Goal: Transaction & Acquisition: Purchase product/service

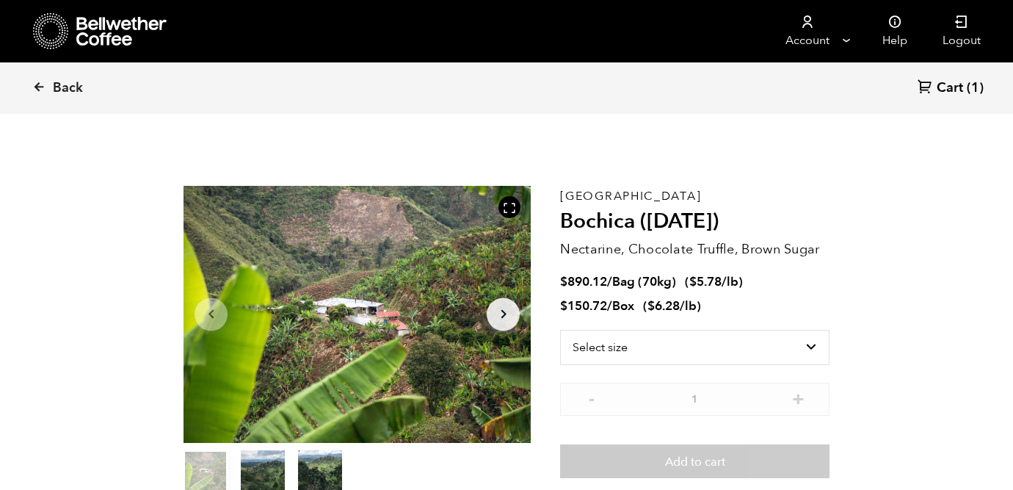
scroll to position [639, 628]
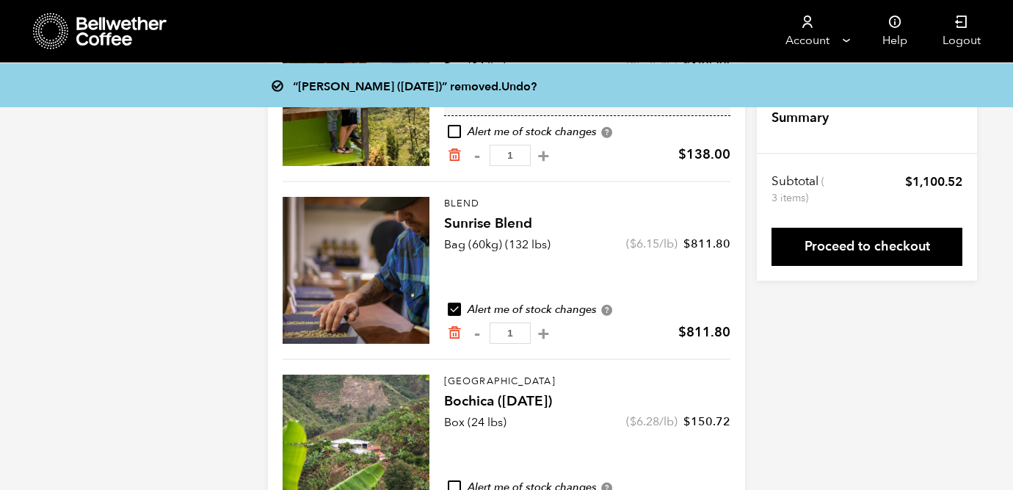
scroll to position [283, 0]
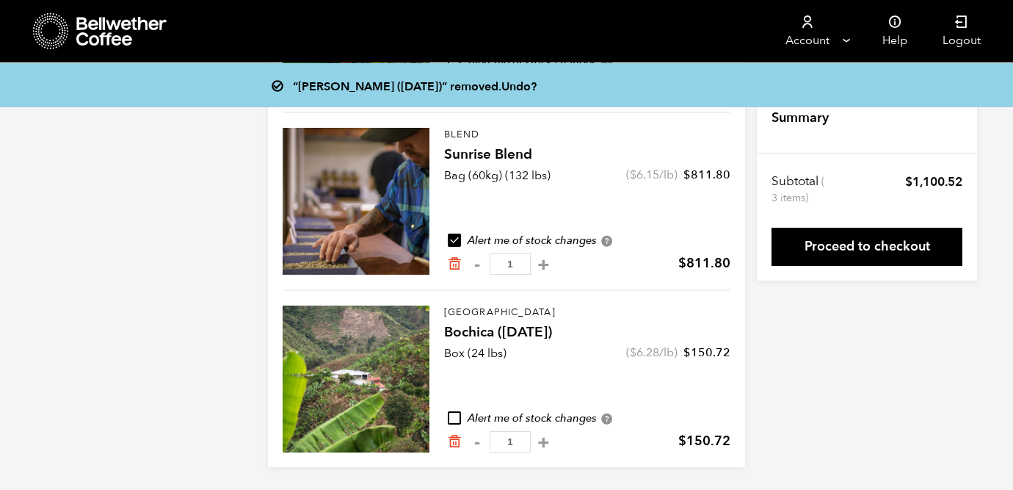
click at [454, 416] on input "checkbox" at bounding box center [454, 417] width 13 height 13
checkbox input "true"
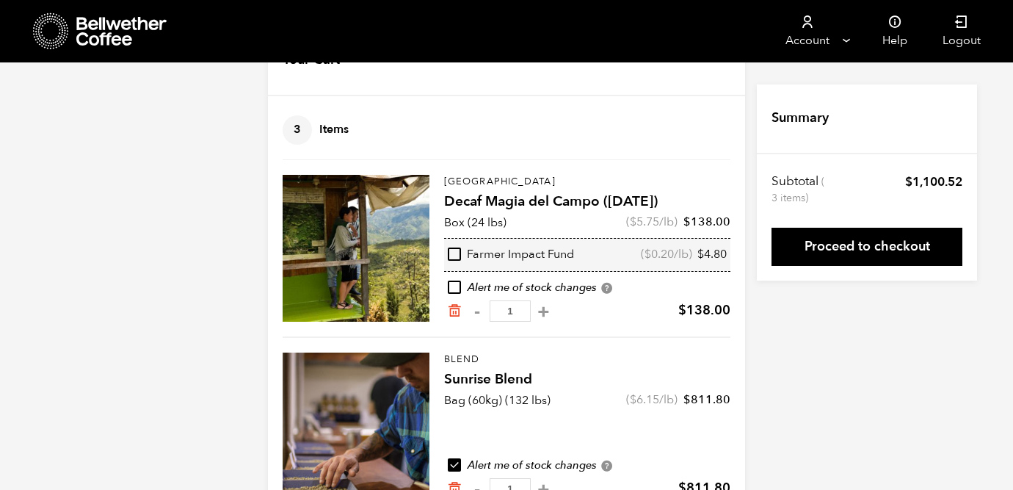
scroll to position [64, 0]
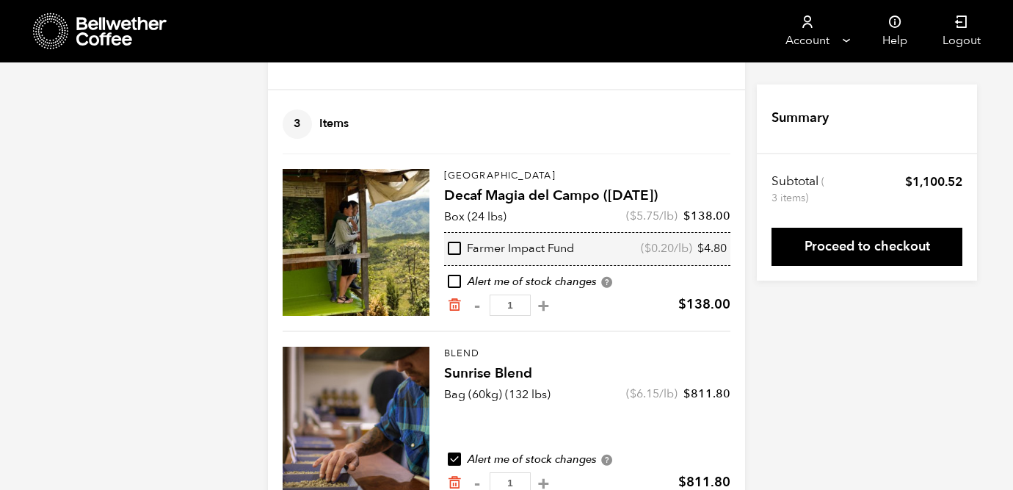
click at [381, 407] on div at bounding box center [356, 420] width 147 height 147
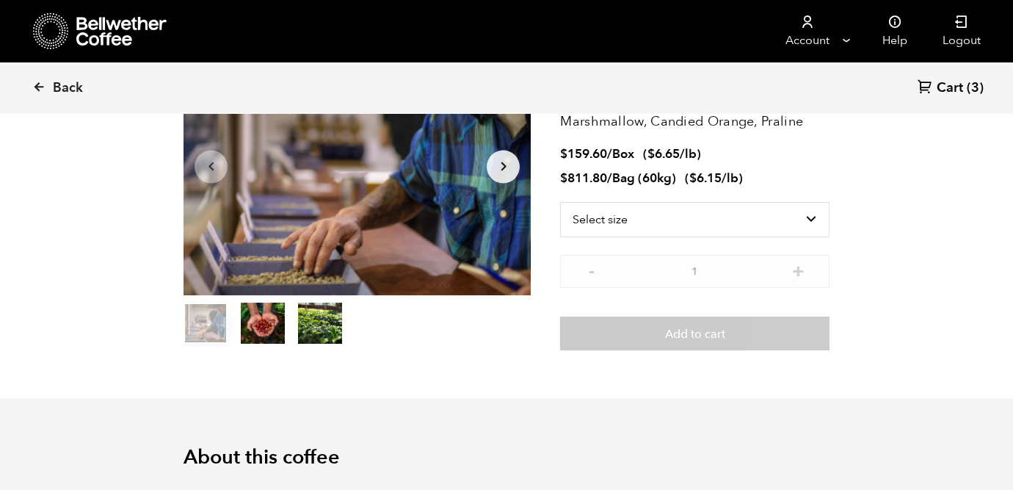
scroll to position [153, 0]
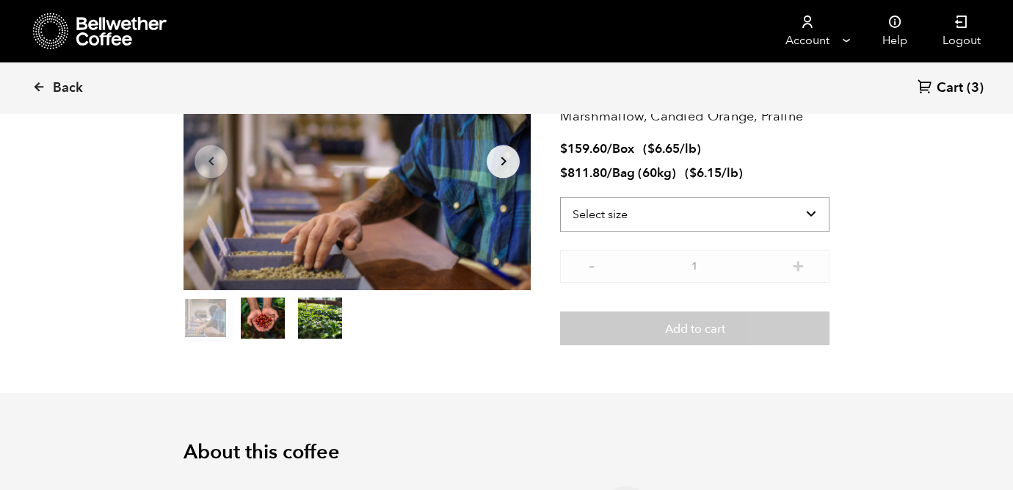
click at [708, 222] on select "Select size Bag (60kg) (132 lbs) Box (24 lbs)" at bounding box center [694, 214] width 269 height 35
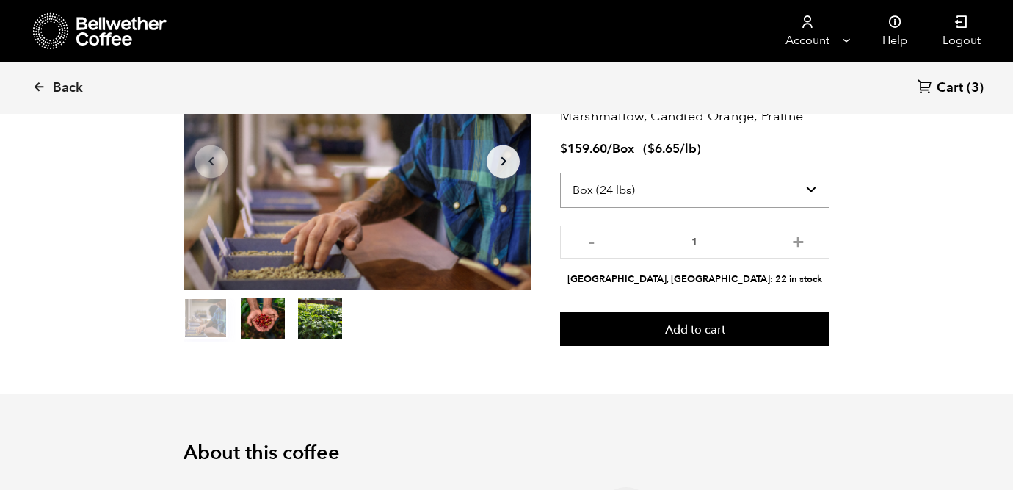
click at [709, 191] on select "Select size Bag (60kg) (132 lbs) Box (24 lbs)" at bounding box center [694, 190] width 269 height 35
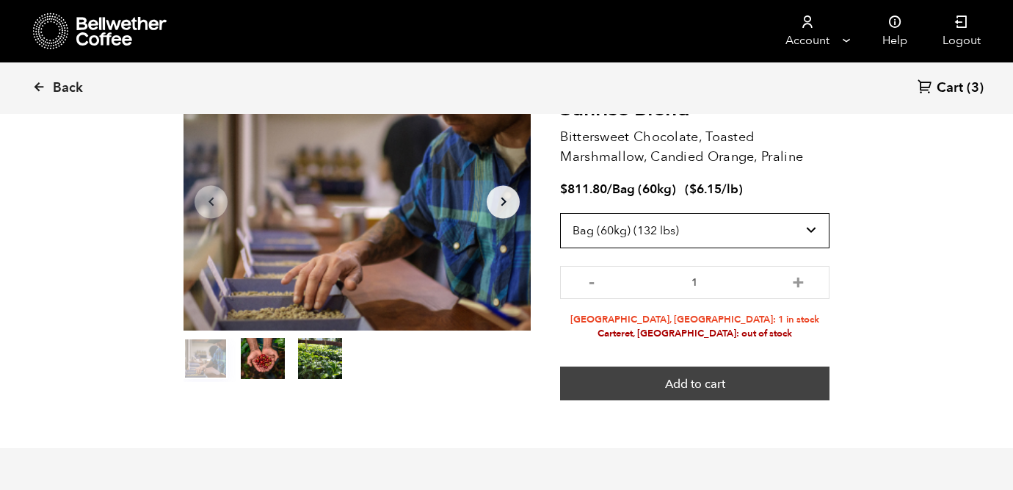
scroll to position [115, 0]
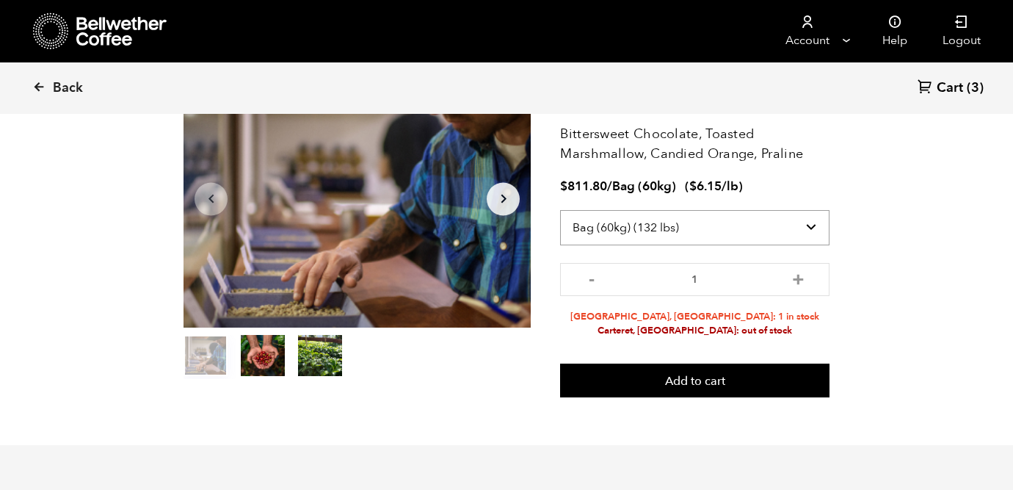
click at [698, 225] on select "Select size Bag (60kg) (132 lbs) Box (24 lbs)" at bounding box center [694, 227] width 269 height 35
select select "box"
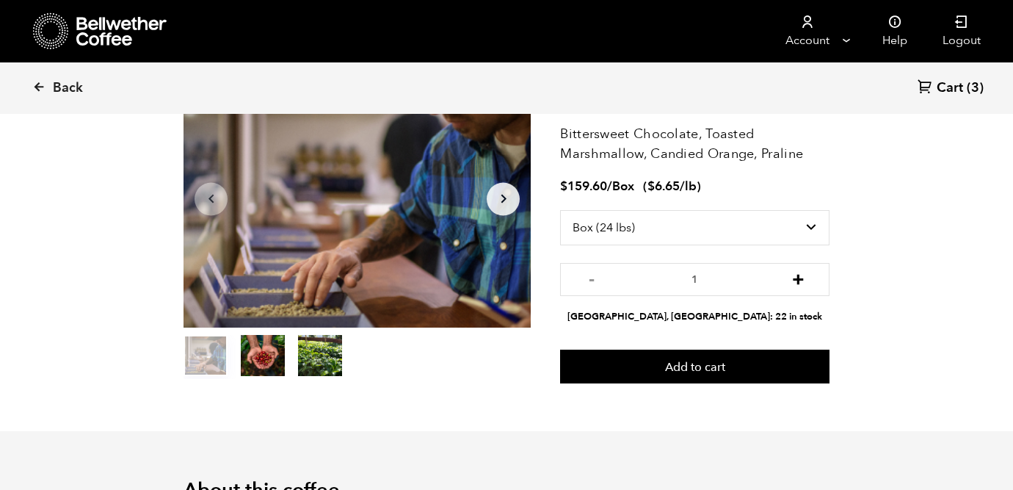
click at [794, 280] on button "+" at bounding box center [798, 277] width 18 height 15
type input "2"
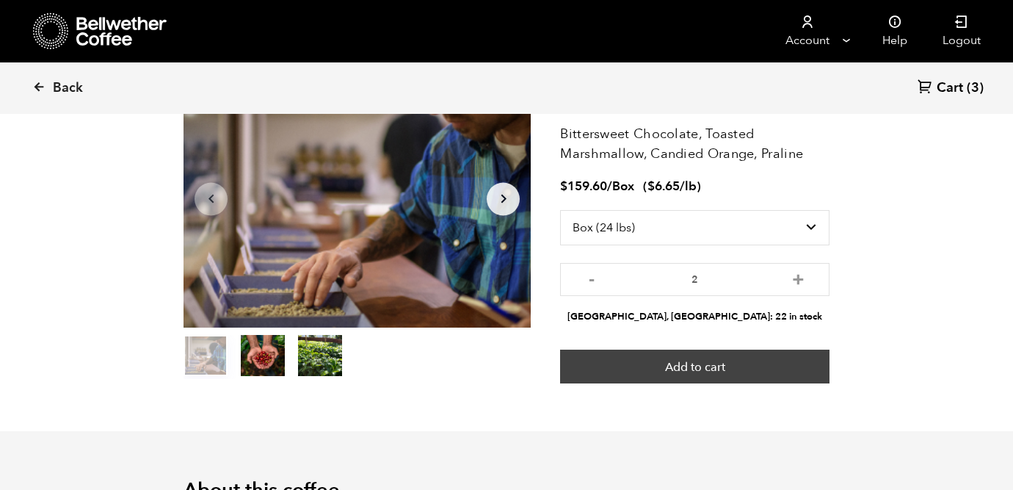
click at [687, 364] on button "Add to cart" at bounding box center [694, 366] width 269 height 34
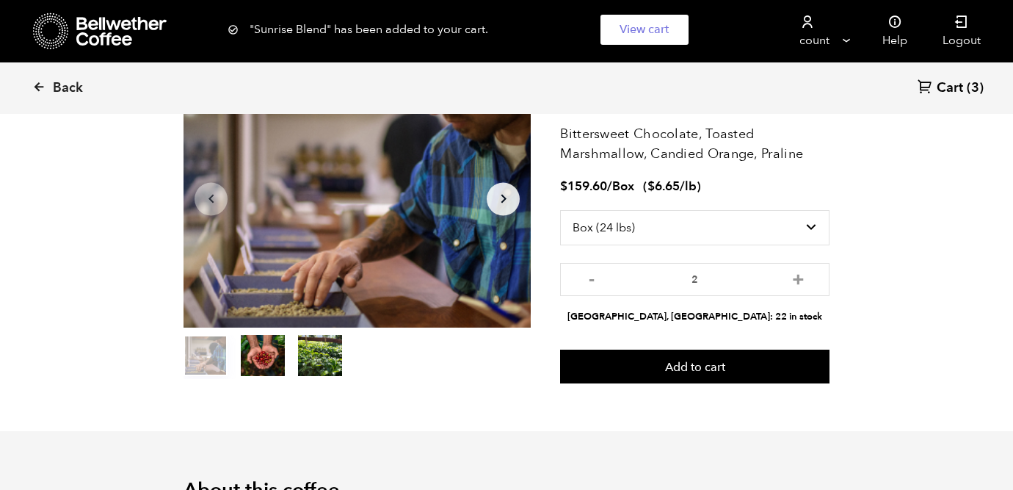
click at [941, 85] on span "Cart" at bounding box center [950, 88] width 26 height 18
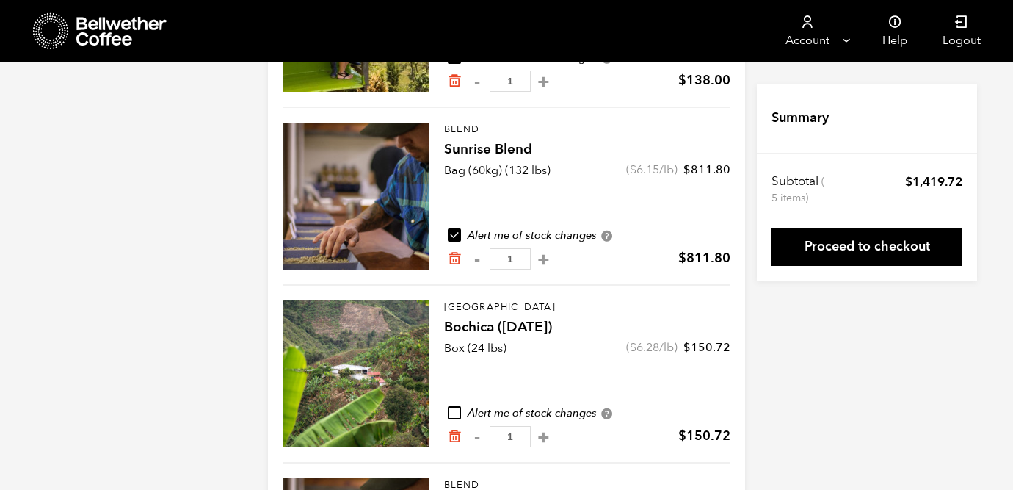
scroll to position [283, 0]
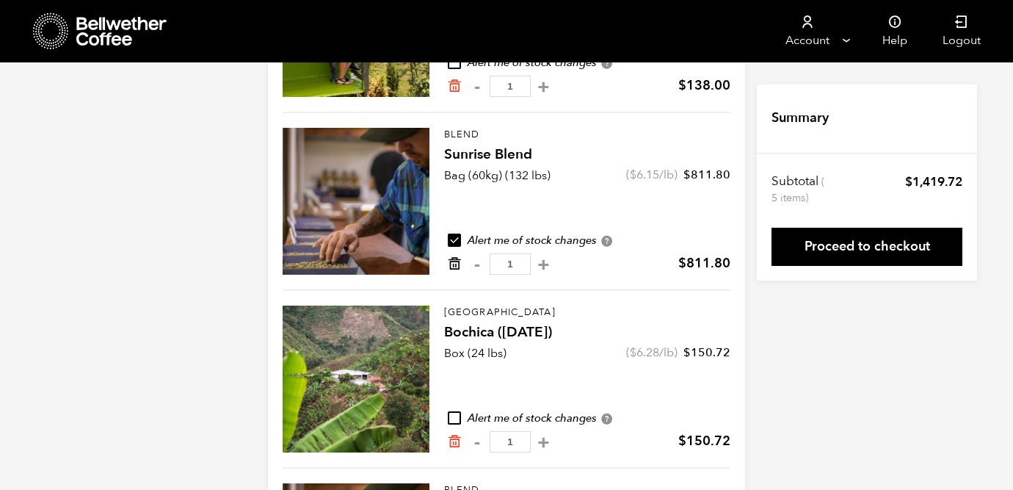
click at [451, 262] on icon "Remove from cart" at bounding box center [454, 263] width 15 height 15
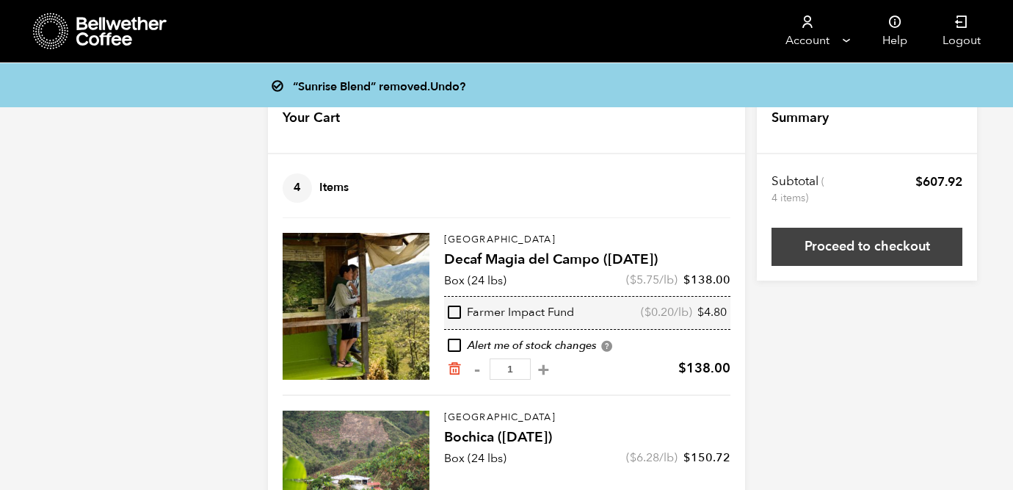
click at [884, 244] on link "Proceed to checkout" at bounding box center [867, 247] width 191 height 38
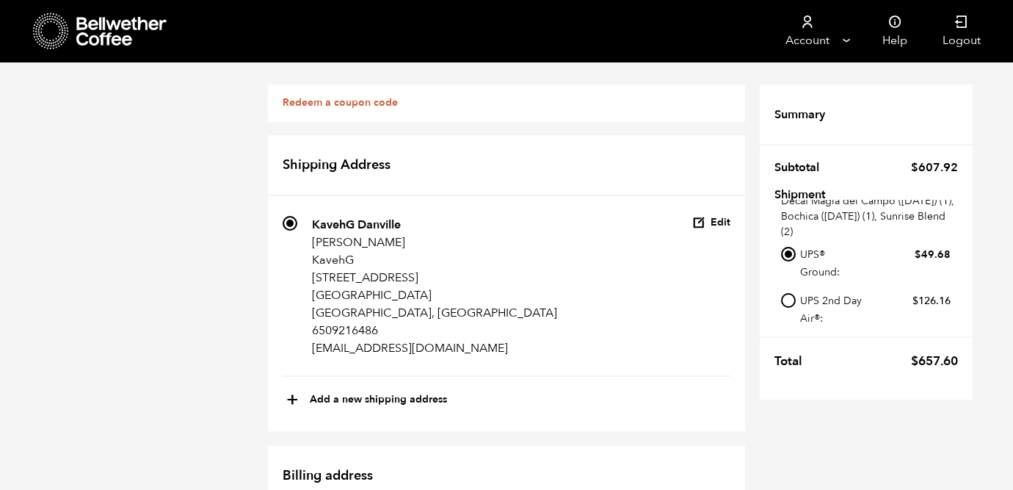
scroll to position [73, 0]
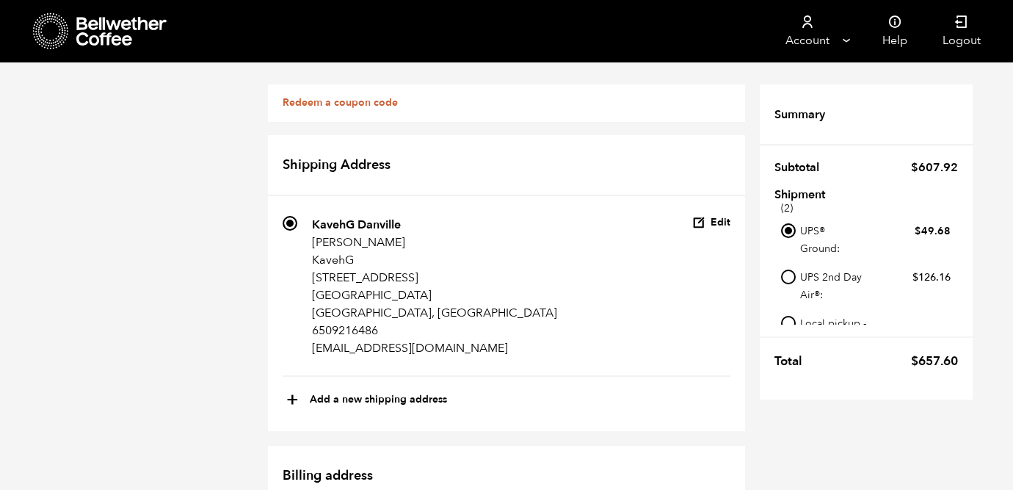
click at [784, 316] on input "Local pickup - [GEOGRAPHIC_DATA], [GEOGRAPHIC_DATA]" at bounding box center [788, 323] width 15 height 15
radio input "true"
